Goal: Task Accomplishment & Management: Complete application form

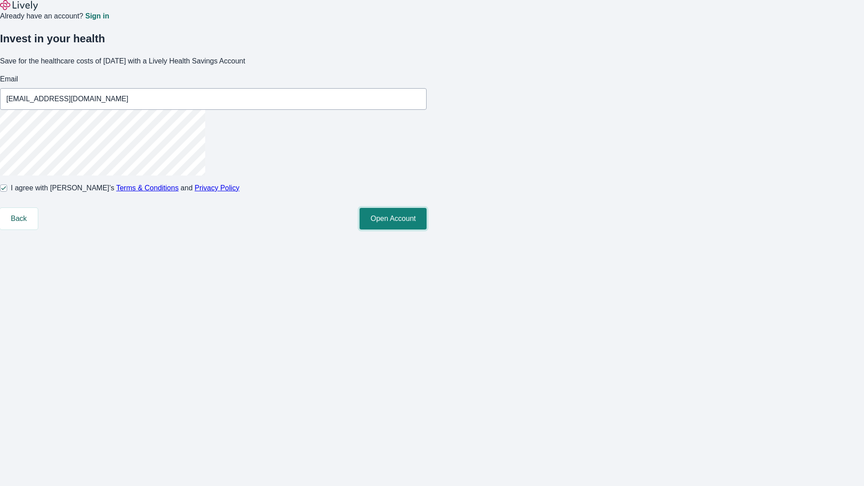
click at [426, 229] on button "Open Account" at bounding box center [392, 219] width 67 height 22
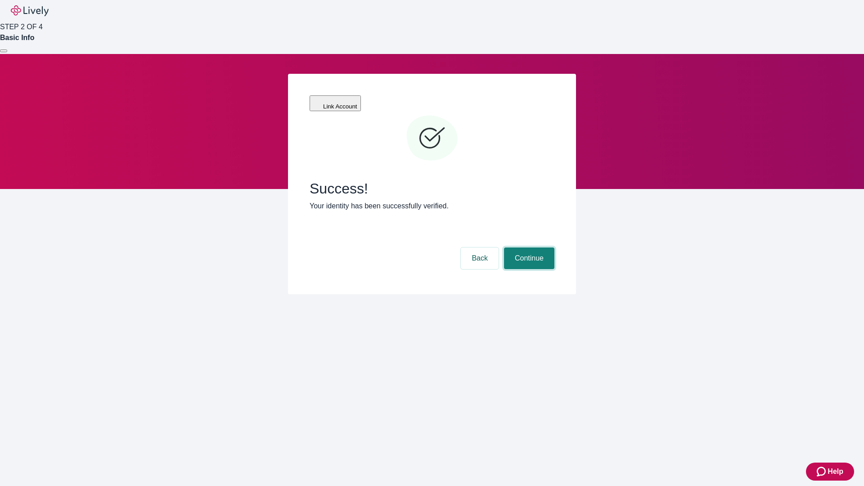
click at [528, 247] on button "Continue" at bounding box center [529, 258] width 50 height 22
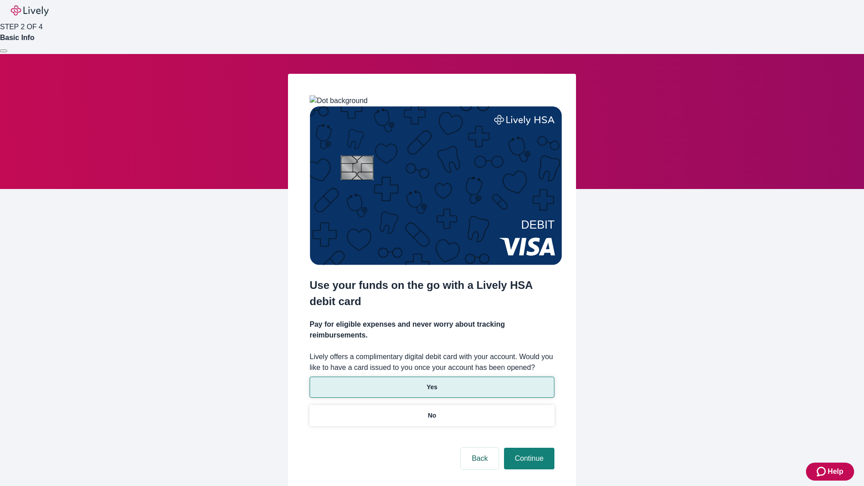
click at [431, 382] on p "Yes" at bounding box center [431, 386] width 11 height 9
click at [528, 448] on button "Continue" at bounding box center [529, 459] width 50 height 22
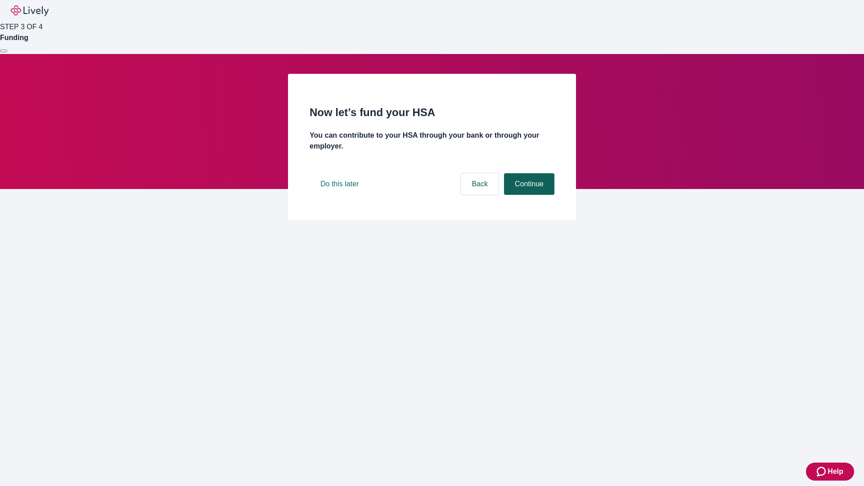
click at [528, 195] on button "Continue" at bounding box center [529, 184] width 50 height 22
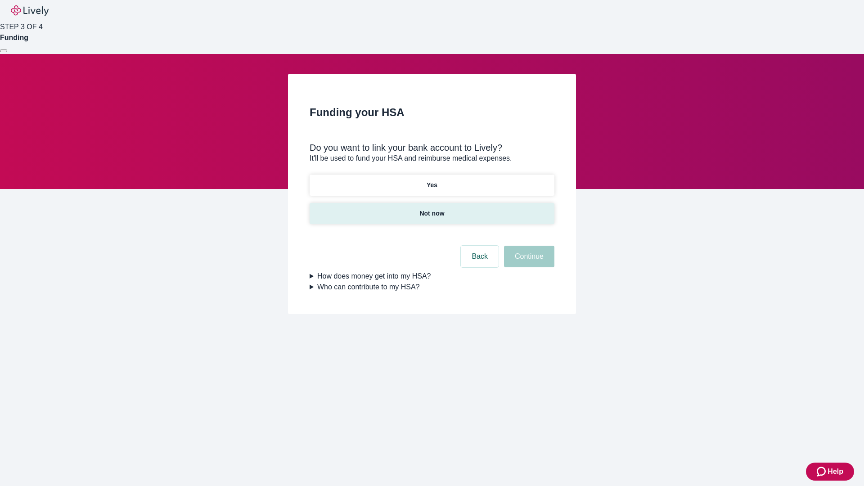
click at [431, 209] on p "Not now" at bounding box center [431, 213] width 25 height 9
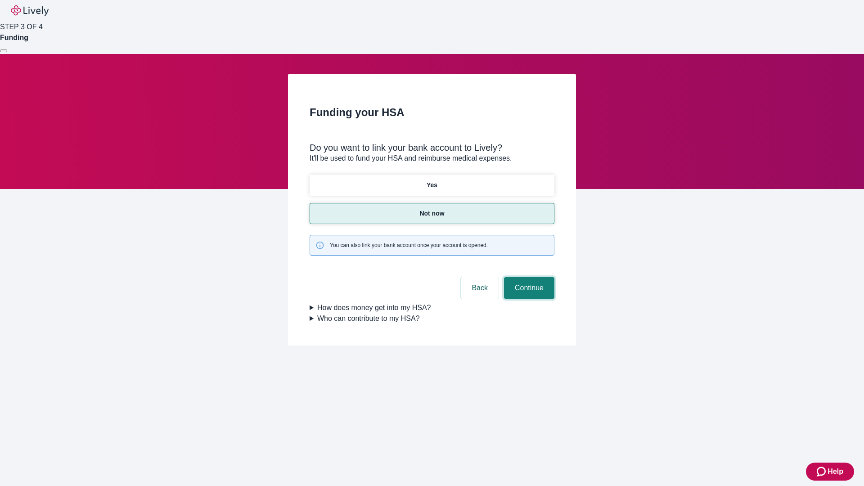
click at [528, 277] on button "Continue" at bounding box center [529, 288] width 50 height 22
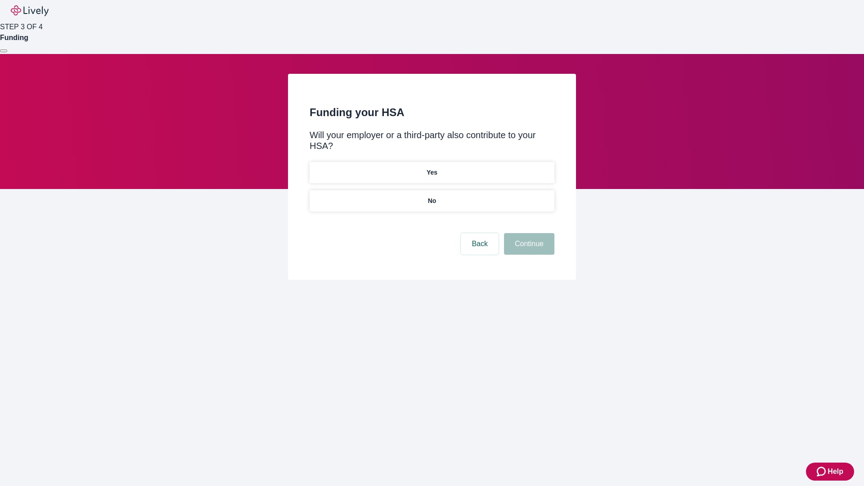
click at [431, 196] on p "No" at bounding box center [432, 200] width 9 height 9
click at [528, 233] on button "Continue" at bounding box center [529, 244] width 50 height 22
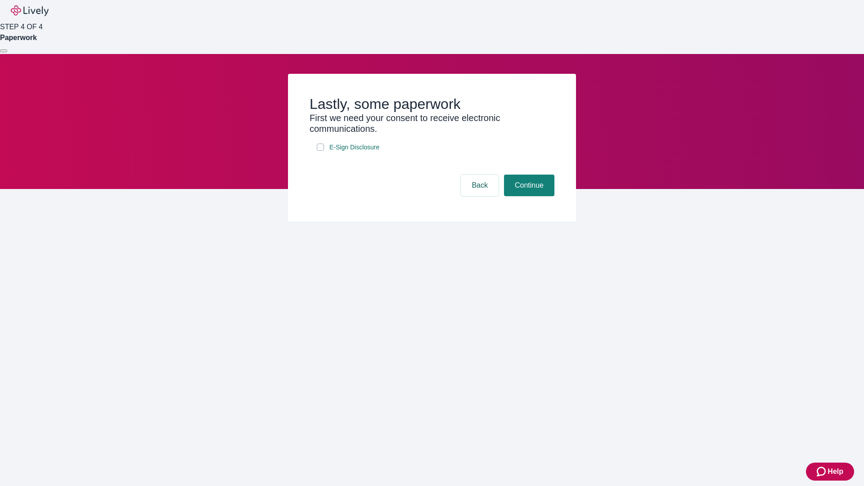
click at [320, 151] on input "E-Sign Disclosure" at bounding box center [320, 146] width 7 height 7
checkbox input "true"
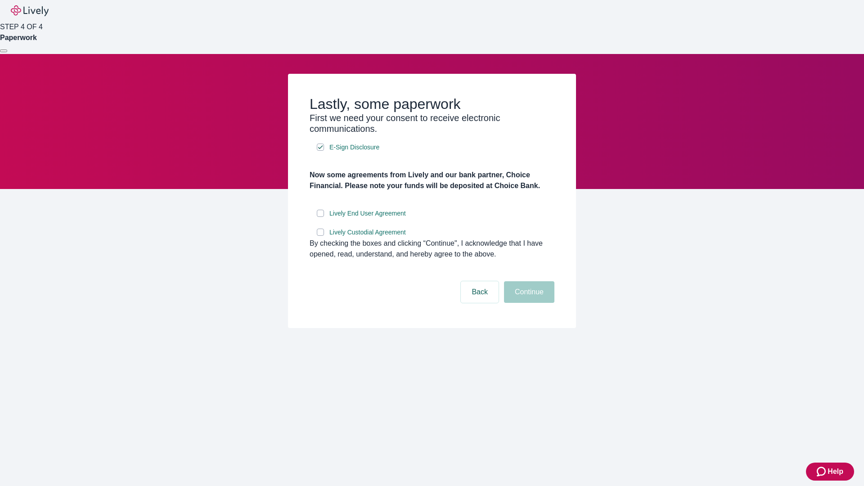
click at [320, 217] on input "Lively End User Agreement" at bounding box center [320, 213] width 7 height 7
checkbox input "true"
click at [320, 236] on input "Lively Custodial Agreement" at bounding box center [320, 231] width 7 height 7
checkbox input "true"
click at [528, 303] on button "Continue" at bounding box center [529, 292] width 50 height 22
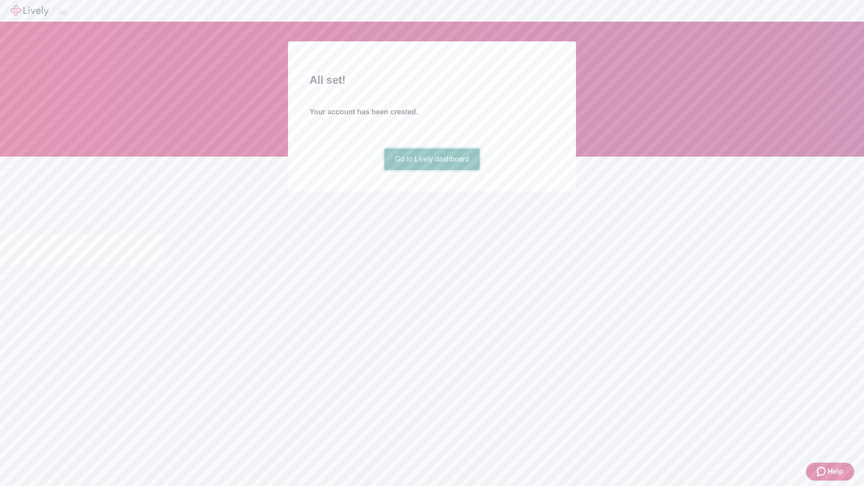
click at [431, 170] on link "Go to Lively dashboard" at bounding box center [432, 159] width 96 height 22
